Goal: Submit feedback/report problem

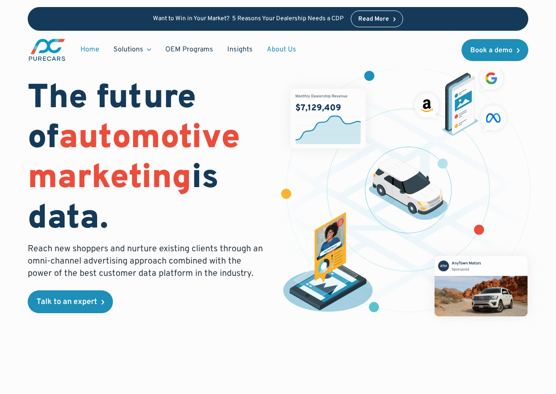
scroll to position [2565, 0]
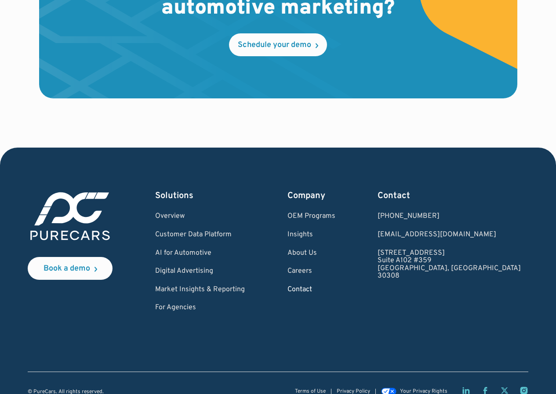
click at [335, 286] on link "Contact" at bounding box center [311, 290] width 48 height 8
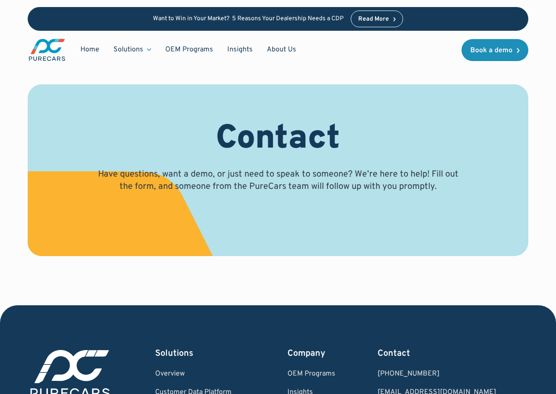
scroll to position [132, 0]
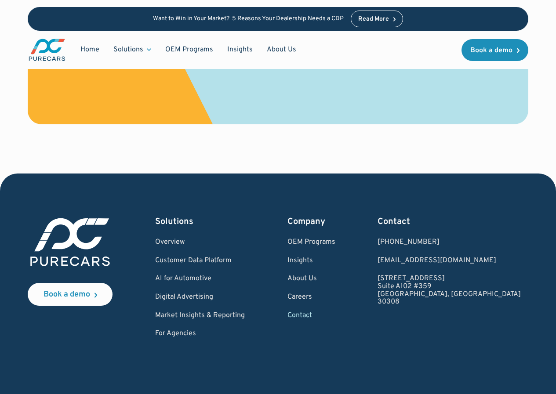
select select "Other"
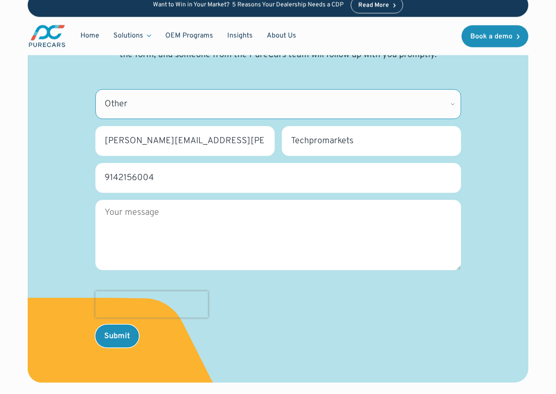
click at [127, 110] on select "Please Select CDK Support Sales Support Billing Press Other" at bounding box center [277, 104] width 365 height 30
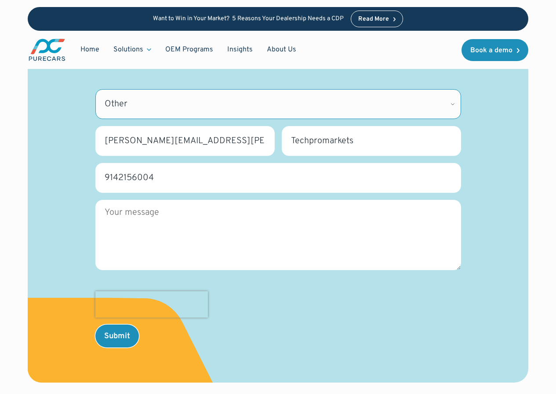
click at [95, 89] on select "Please Select CDK Support Sales Support Billing Press Other" at bounding box center [277, 104] width 365 height 30
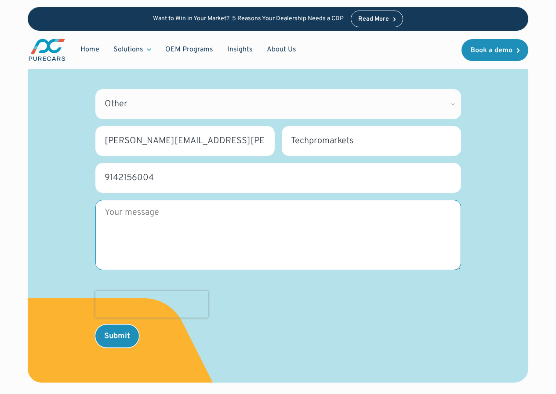
click at [152, 223] on textarea "Message" at bounding box center [277, 235] width 365 height 70
paste textarea "Hi, Are you interested in acquiring a verified contact list of decision-makers …"
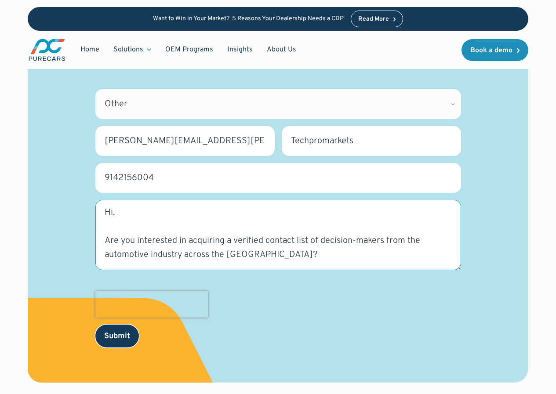
scroll to position [258, 0]
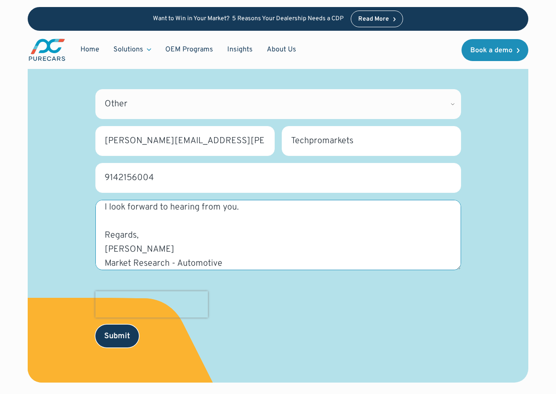
type textarea "Hi, Are you interested in acquiring a verified contact list of decision-makers …"
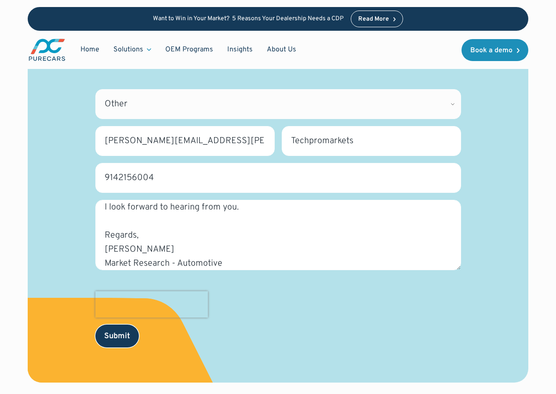
click at [115, 335] on input "Submit" at bounding box center [116, 336] width 43 height 23
